Goal: Task Accomplishment & Management: Manage account settings

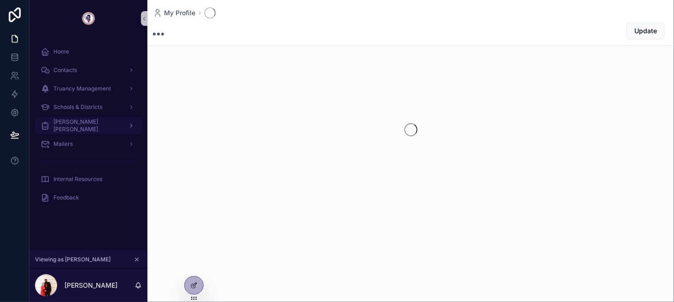
click at [106, 128] on div "[PERSON_NAME] [PERSON_NAME]" at bounding box center [89, 125] width 96 height 15
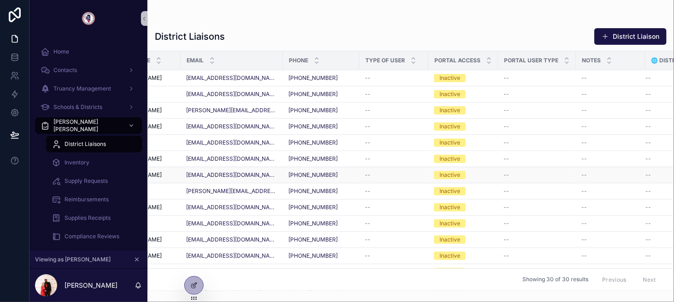
scroll to position [0, 138]
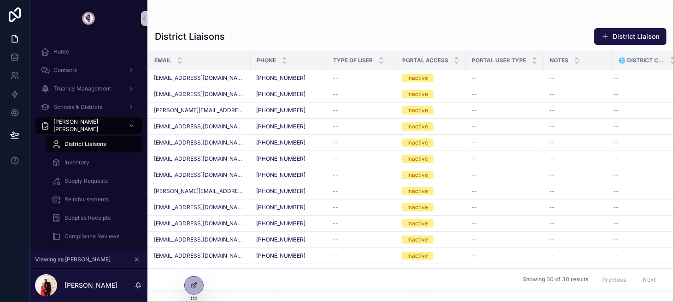
click at [629, 63] on span "🌐 district collection" at bounding box center [642, 60] width 46 height 7
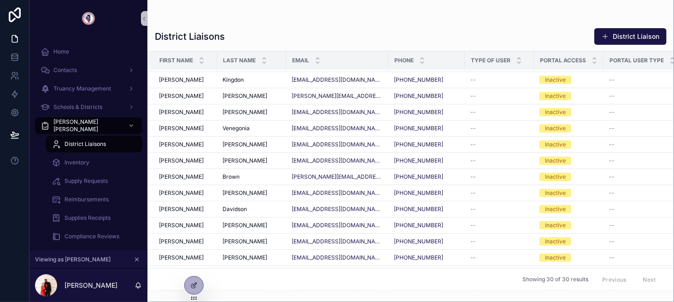
scroll to position [0, 0]
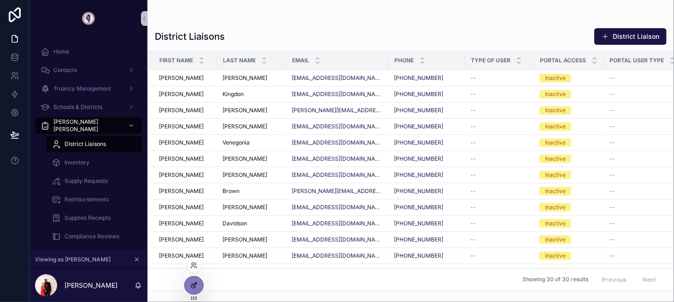
click at [188, 282] on div at bounding box center [194, 285] width 18 height 18
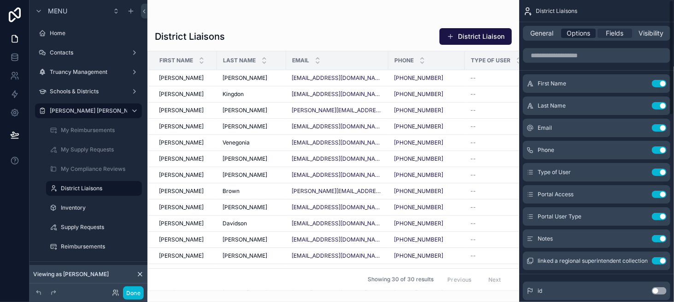
click at [580, 37] on span "Options" at bounding box center [579, 33] width 24 height 9
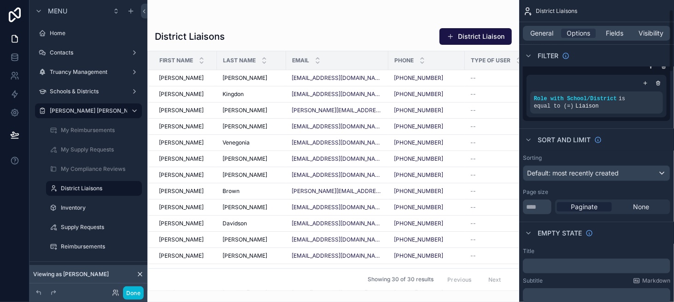
scroll to position [46, 0]
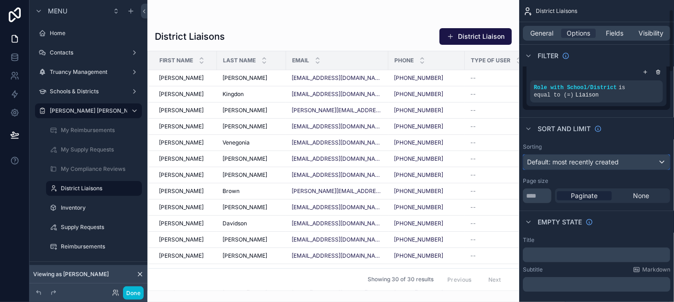
click at [583, 165] on span "Default: most recently created" at bounding box center [573, 162] width 92 height 8
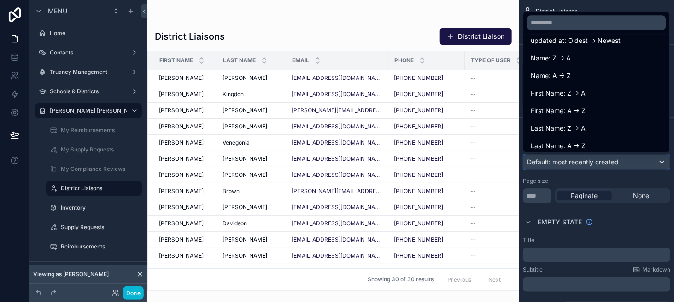
scroll to position [92, 0]
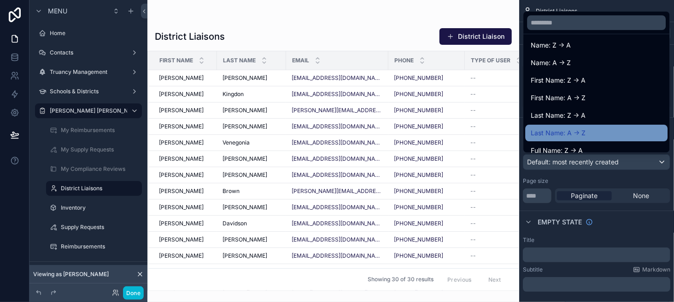
click at [588, 129] on div "Last Name: A -> Z" at bounding box center [596, 132] width 131 height 11
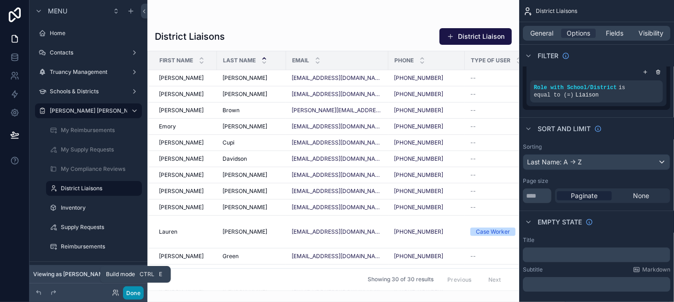
click at [139, 292] on button "Done" at bounding box center [133, 292] width 21 height 13
click at [0, 0] on div "[PERSON_NAME]" at bounding box center [0, 0] width 0 height 0
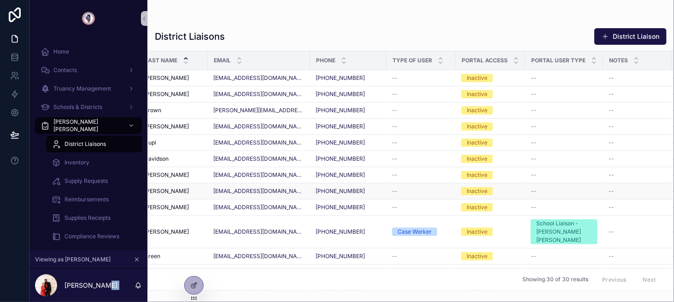
scroll to position [0, 138]
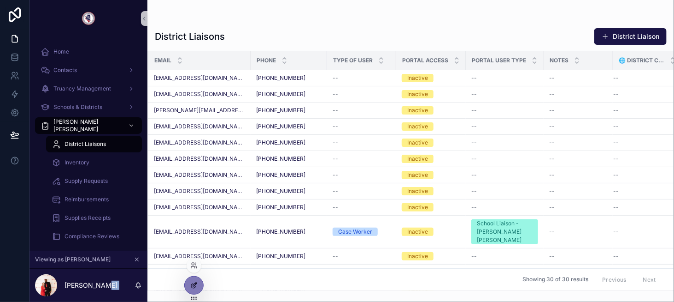
click at [193, 282] on icon at bounding box center [193, 284] width 7 height 7
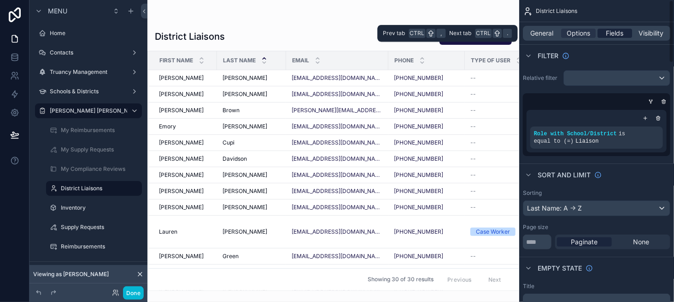
click at [616, 34] on span "Fields" at bounding box center [616, 33] width 18 height 9
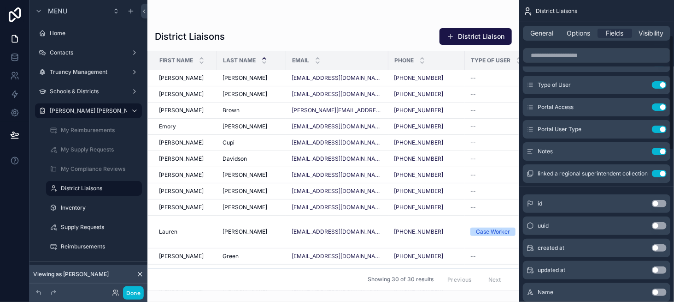
scroll to position [92, 0]
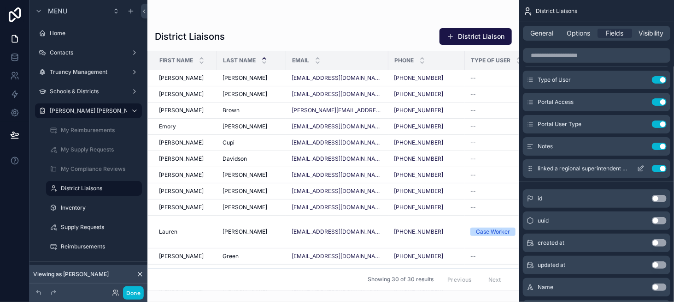
click at [657, 166] on button "Use setting" at bounding box center [659, 168] width 15 height 7
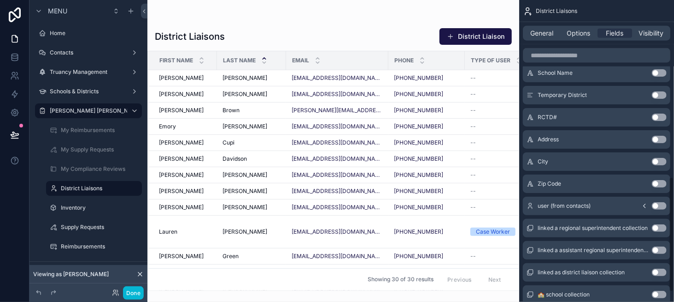
scroll to position [488, 0]
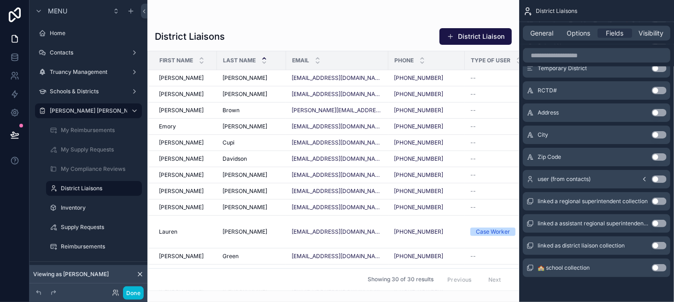
click at [657, 244] on button "Use setting" at bounding box center [659, 245] width 15 height 7
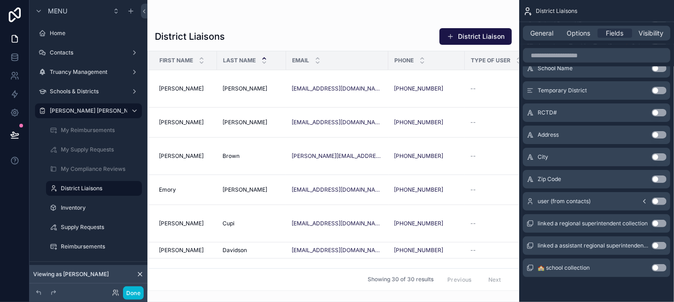
click at [430, 107] on div "scrollable content" at bounding box center [334, 151] width 372 height 302
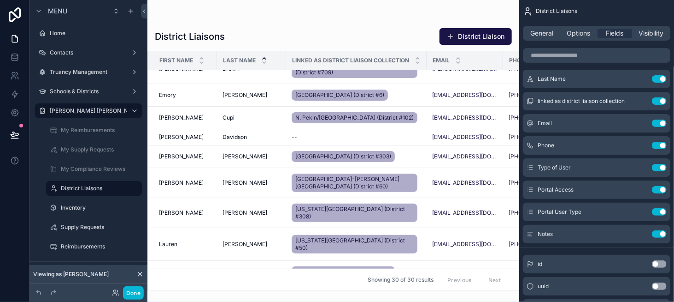
scroll to position [0, 0]
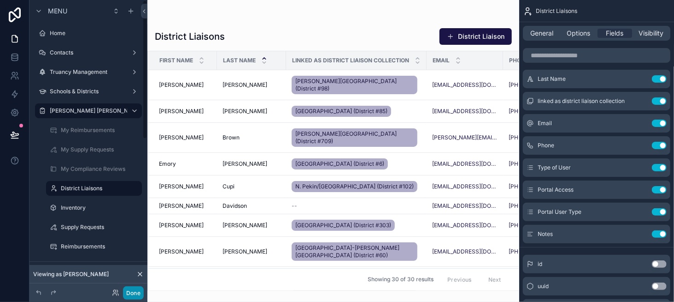
click at [130, 293] on button "Done" at bounding box center [133, 292] width 21 height 13
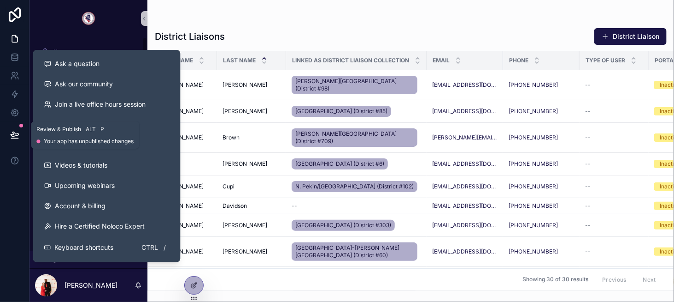
click at [16, 134] on icon at bounding box center [15, 134] width 8 height 5
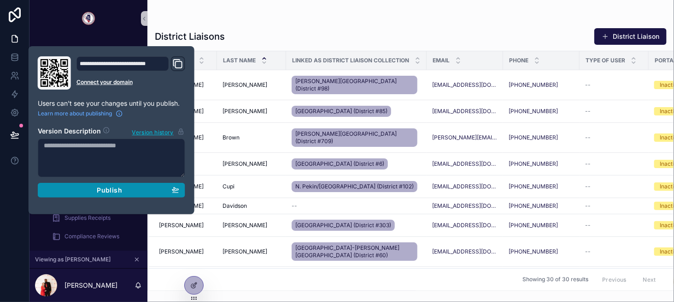
click at [102, 191] on span "Publish" at bounding box center [109, 190] width 25 height 8
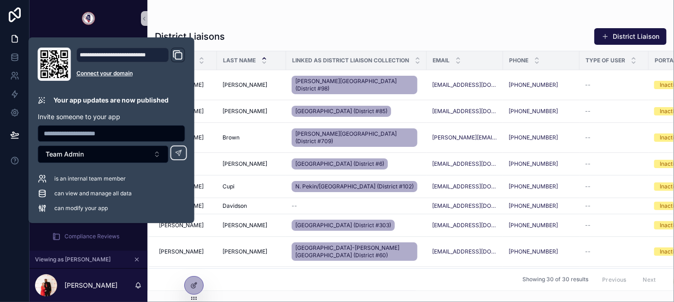
click at [384, 13] on div "District Liaisons District Liaison First Name Last Name Linked as district liai…" at bounding box center [411, 145] width 527 height 290
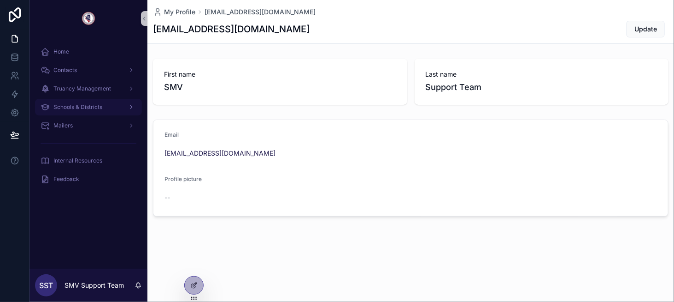
click at [100, 102] on div "Schools & Districts" at bounding box center [89, 107] width 96 height 15
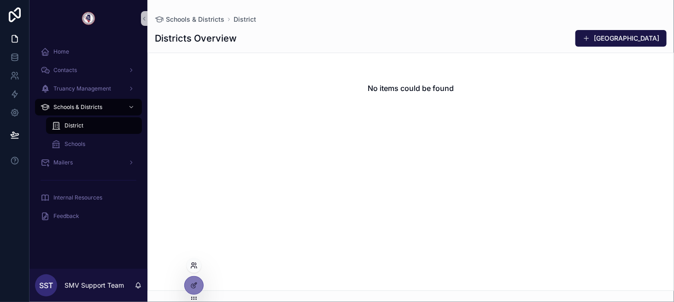
click at [192, 263] on icon at bounding box center [193, 263] width 2 height 2
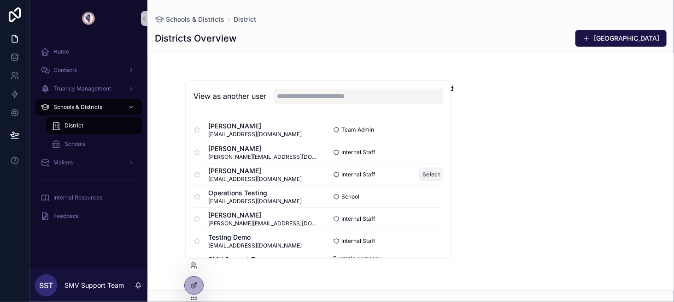
click at [420, 175] on button "Select" at bounding box center [432, 173] width 24 height 13
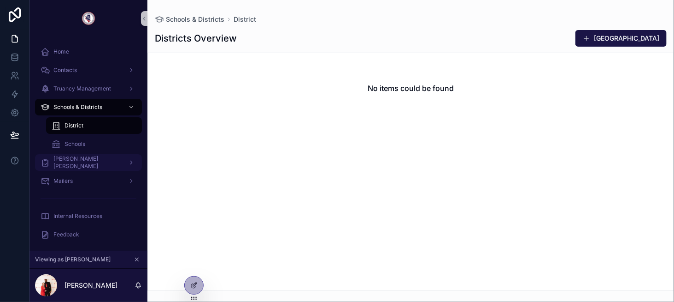
click at [78, 159] on span "[PERSON_NAME] [PERSON_NAME]" at bounding box center [86, 162] width 67 height 15
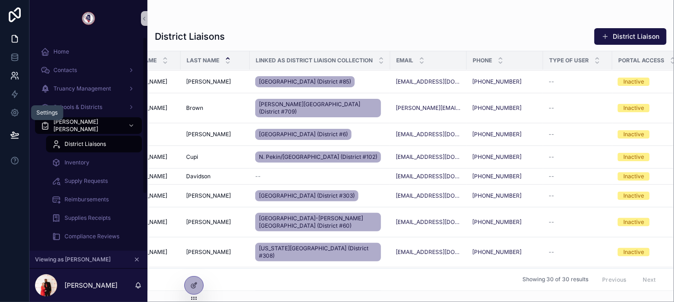
scroll to position [30, 36]
click at [15, 74] on icon at bounding box center [13, 73] width 3 height 3
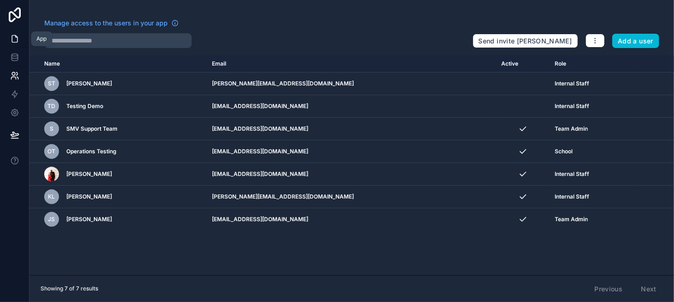
click at [21, 39] on link at bounding box center [14, 39] width 29 height 18
